Goal: Check status: Check status

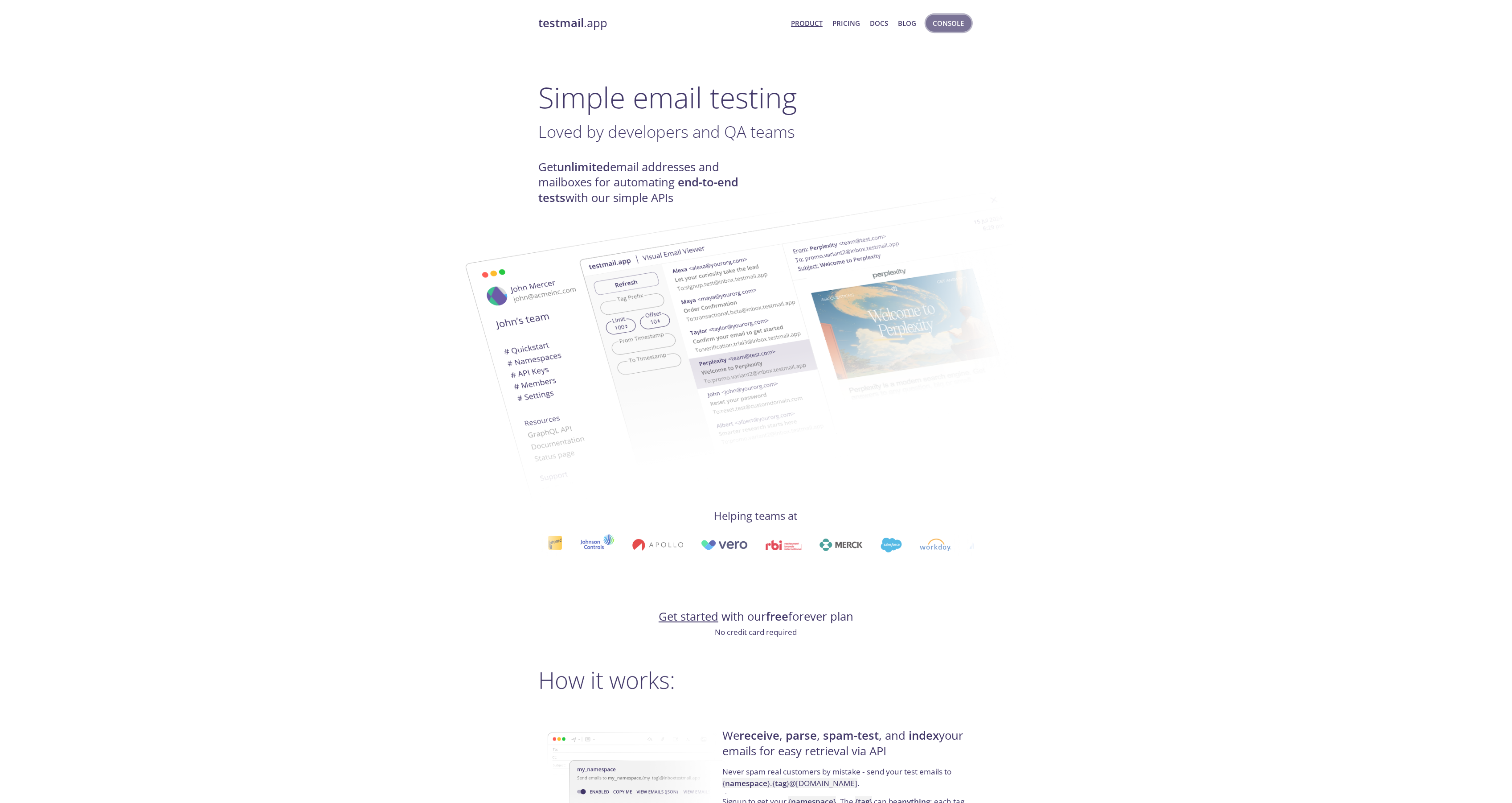
click at [952, 23] on span "Console" at bounding box center [948, 23] width 31 height 12
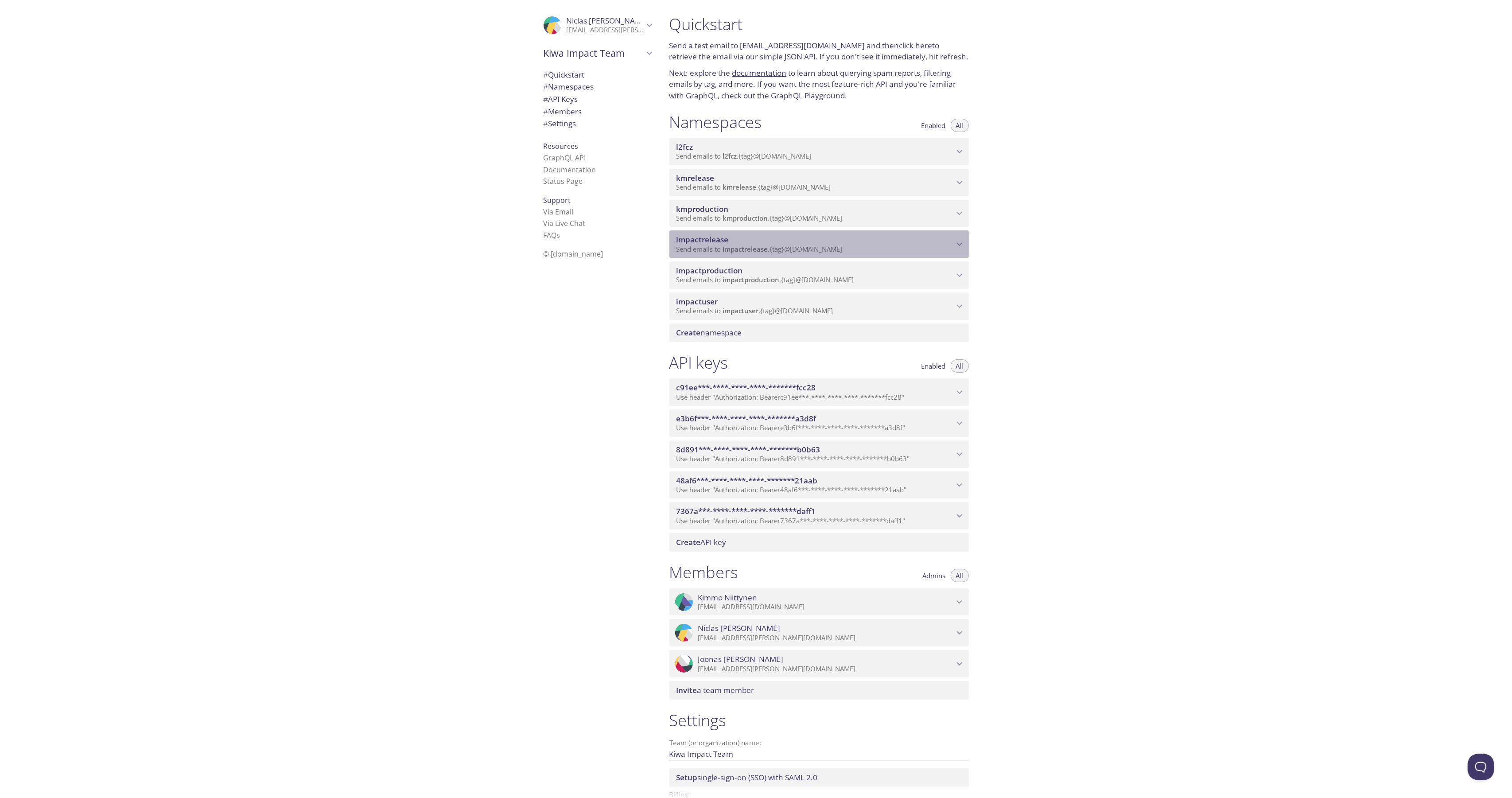
click at [741, 245] on span "impactrelease" at bounding box center [745, 249] width 45 height 9
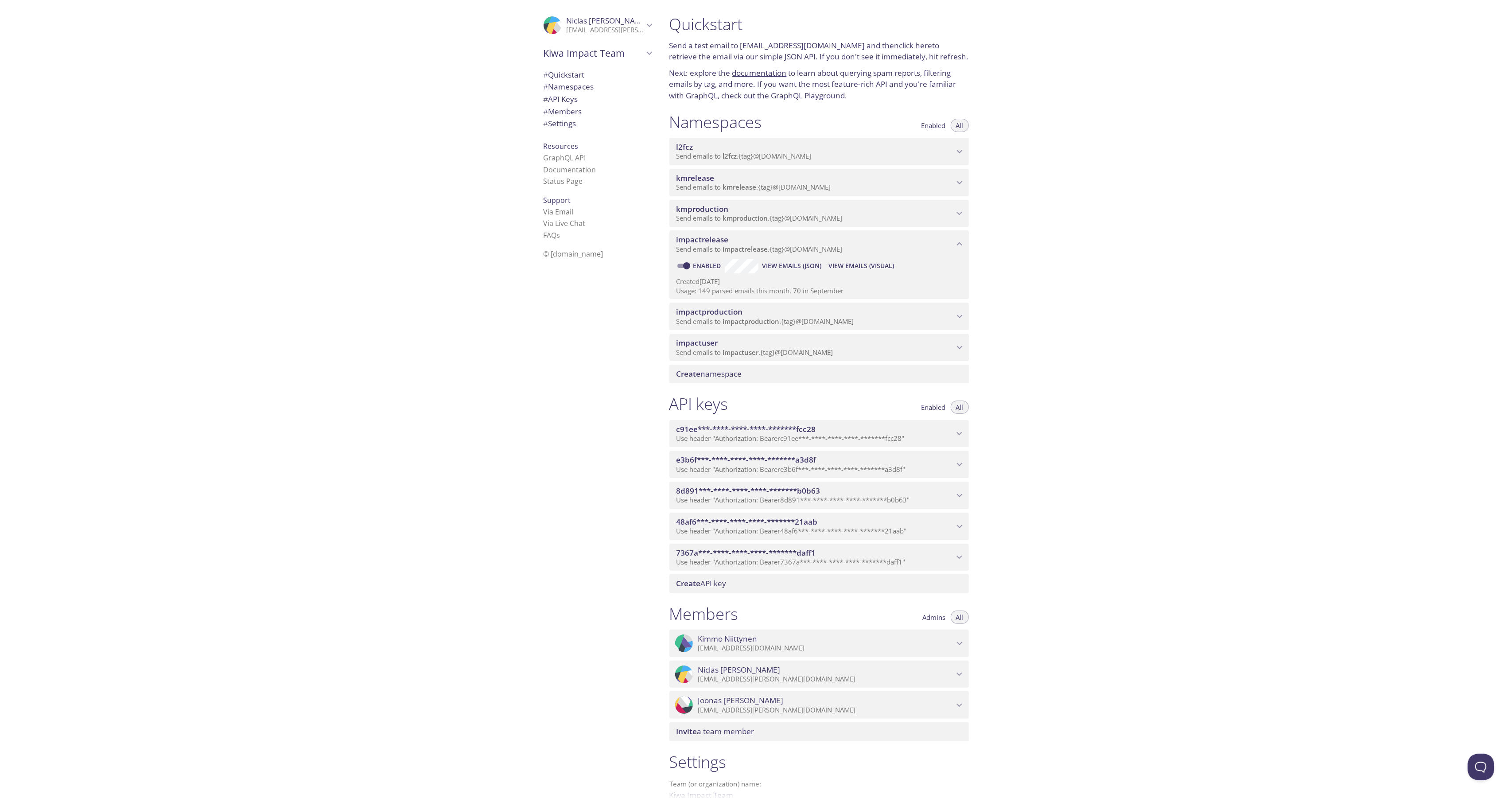
click at [861, 266] on span "View Emails (Visual)" at bounding box center [861, 266] width 66 height 11
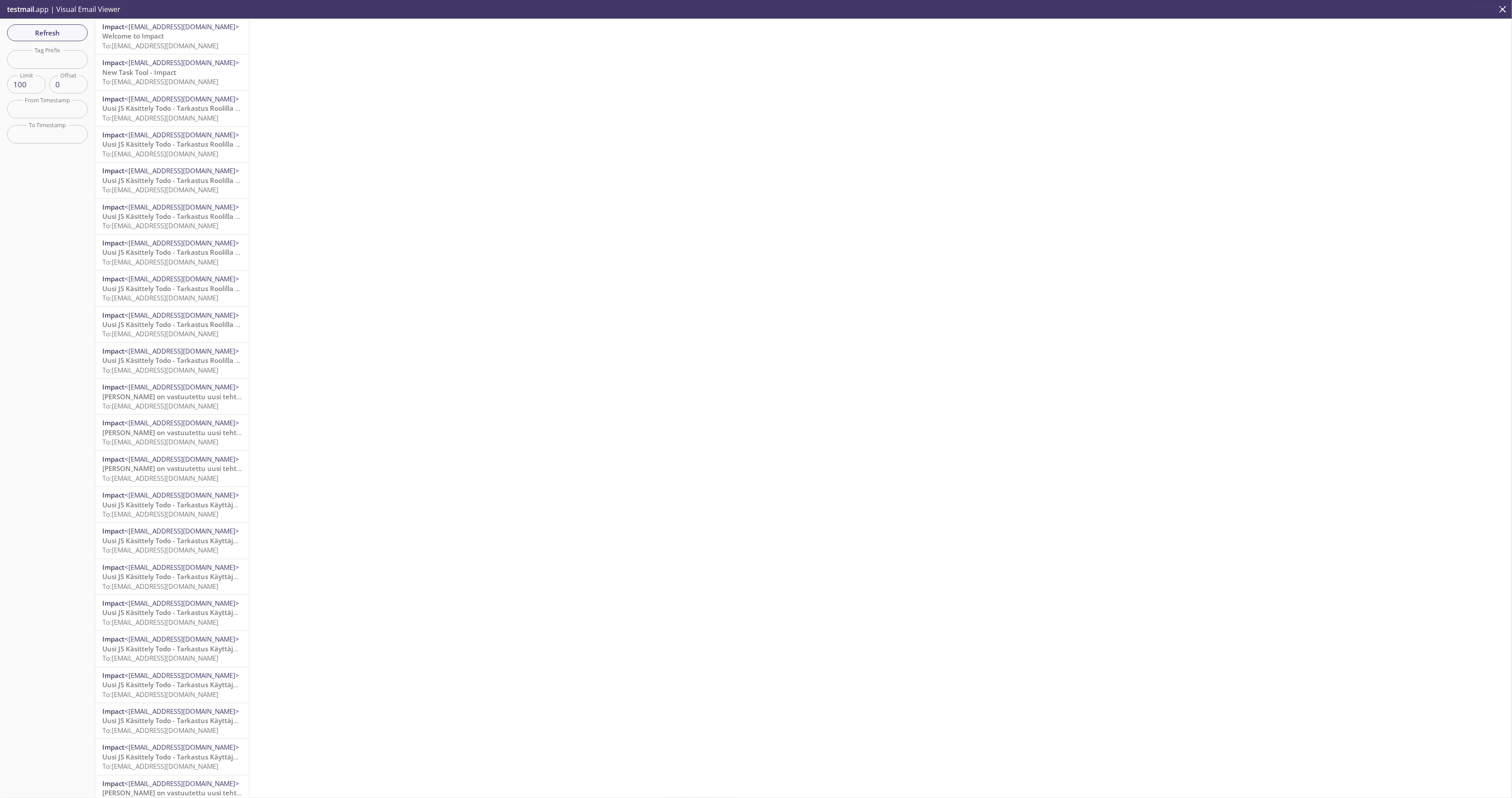
click at [155, 42] on span "To: [EMAIL_ADDRESS][DOMAIN_NAME]" at bounding box center [160, 46] width 116 height 9
click at [745, 59] on button "HTML View" at bounding box center [749, 64] width 57 height 21
